Goal: Learn about a topic

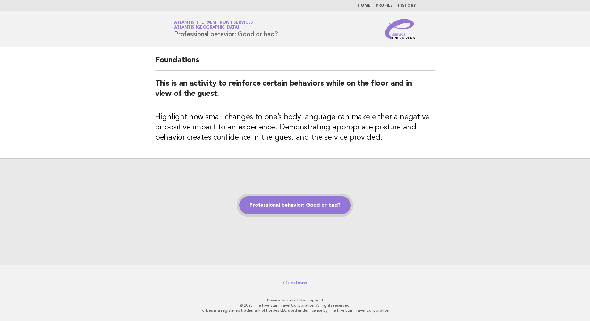
click at [292, 206] on link "Professional behavior: Good or bad?" at bounding box center [295, 205] width 112 height 18
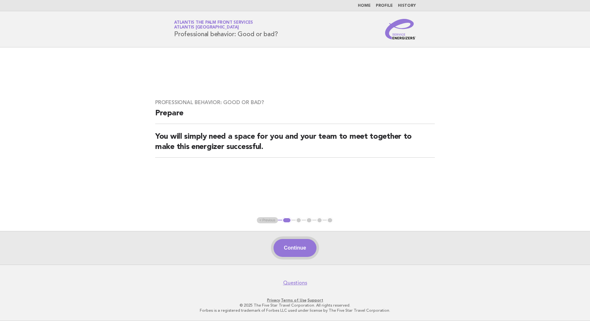
click at [294, 248] on button "Continue" at bounding box center [294, 248] width 43 height 18
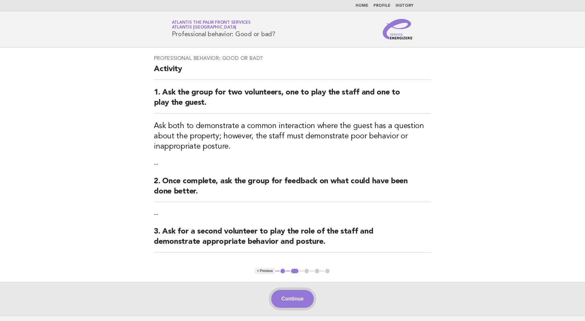
click at [293, 303] on button "Continue" at bounding box center [292, 299] width 43 height 18
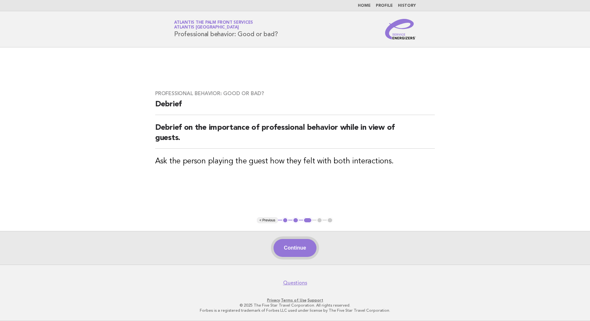
click at [294, 246] on button "Continue" at bounding box center [294, 248] width 43 height 18
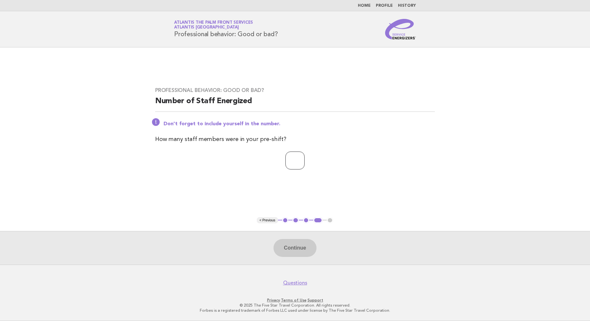
click at [296, 165] on input "number" at bounding box center [294, 161] width 19 height 18
type input "*"
click at [292, 247] on button "Continue" at bounding box center [294, 248] width 43 height 18
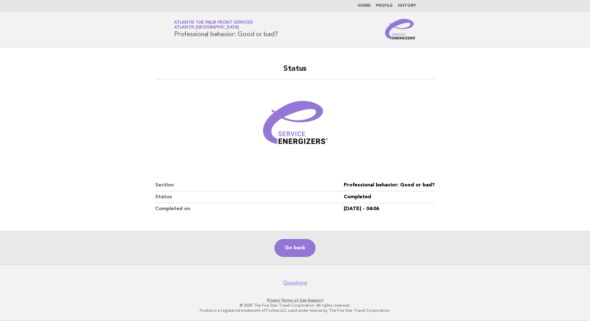
drag, startPoint x: 70, startPoint y: 62, endPoint x: 77, endPoint y: 63, distance: 7.4
click at [70, 62] on main "Status Section Professional behavior: Good or bad? Status Completed Completed o…" at bounding box center [295, 155] width 590 height 217
